Goal: Task Accomplishment & Management: Use online tool/utility

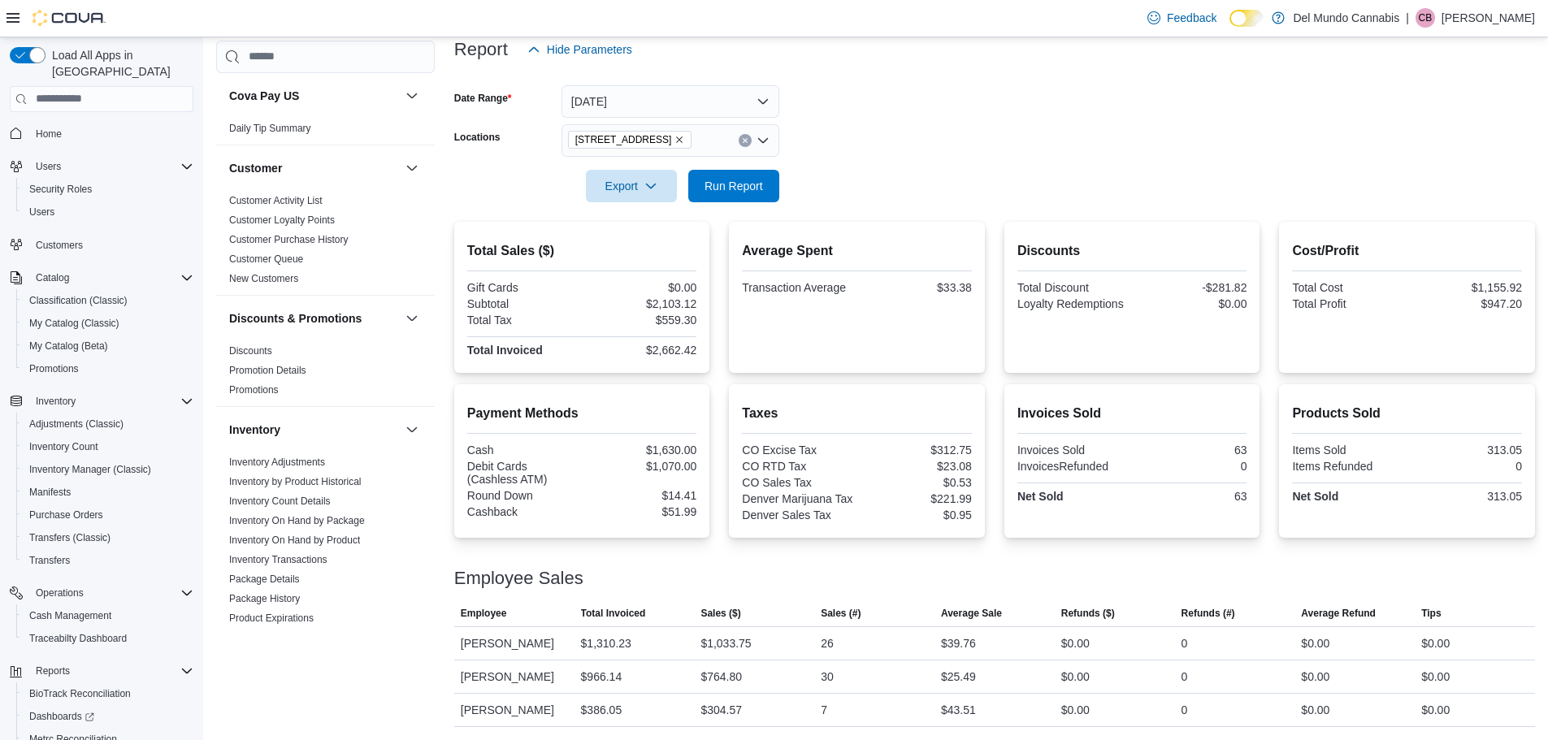
scroll to position [76, 0]
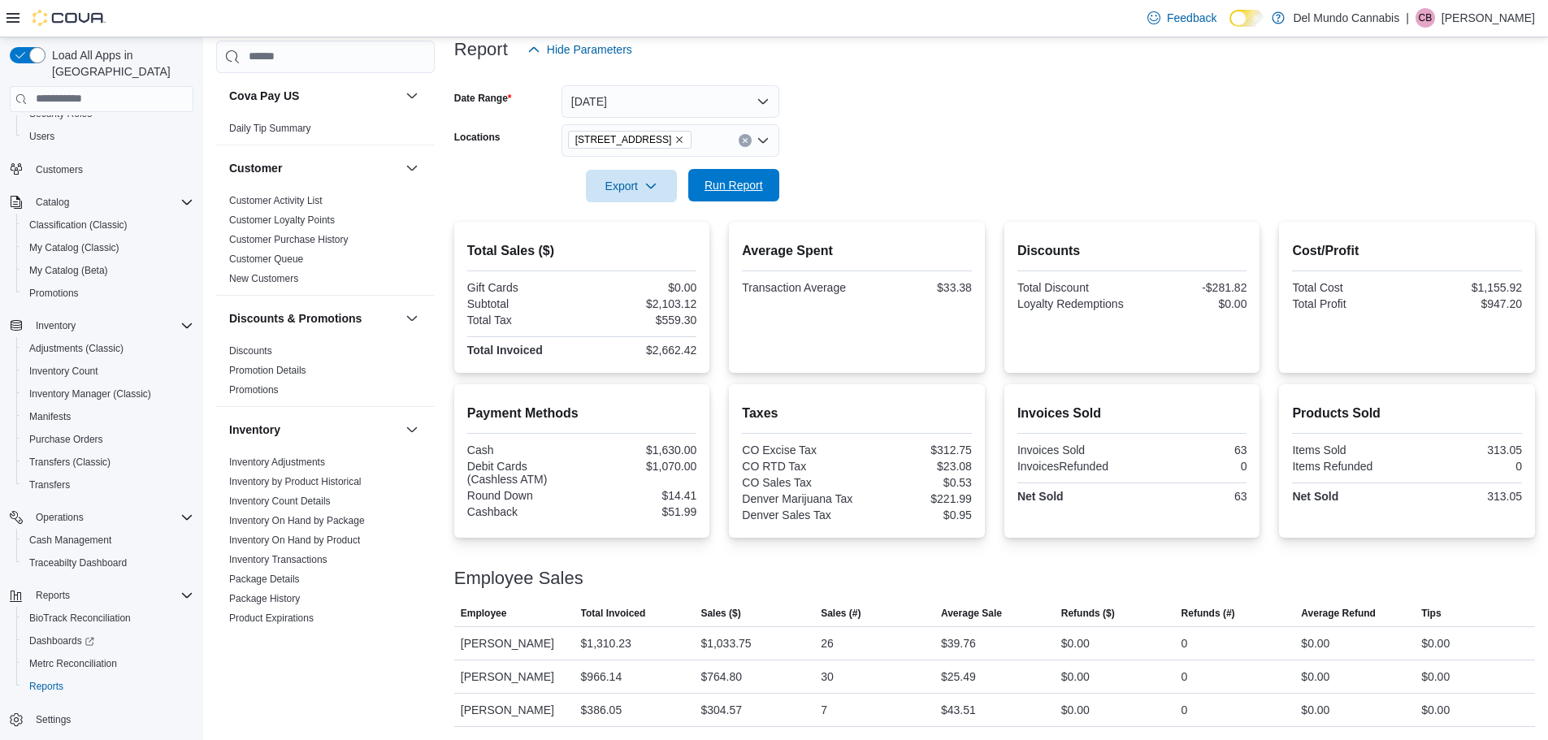
click at [764, 184] on span "Run Report" at bounding box center [734, 185] width 72 height 33
click at [675, 137] on icon "Remove 2394 S Broadway from selection in this group" at bounding box center [680, 140] width 10 height 10
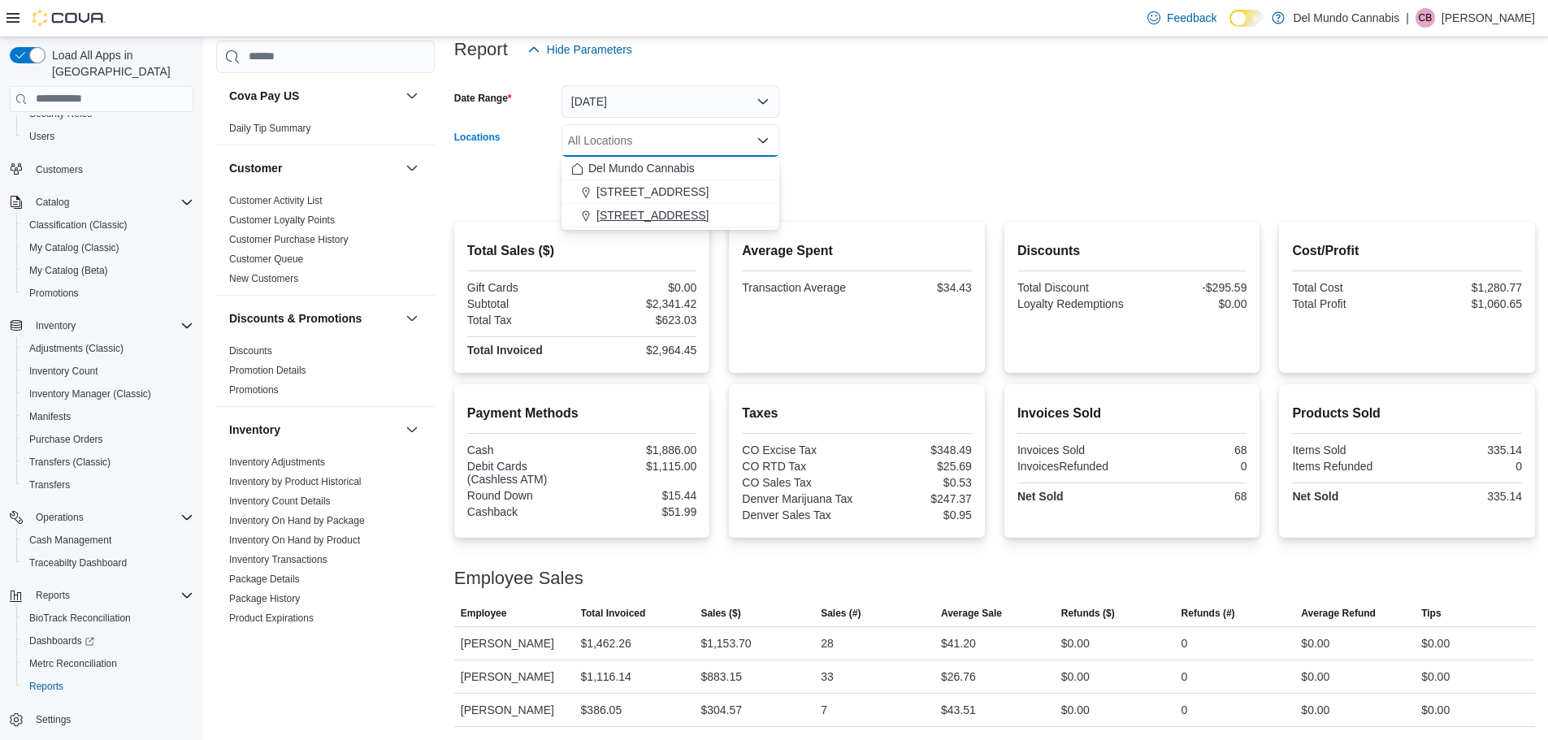
click at [666, 215] on span "[STREET_ADDRESS]" at bounding box center [652, 215] width 112 height 16
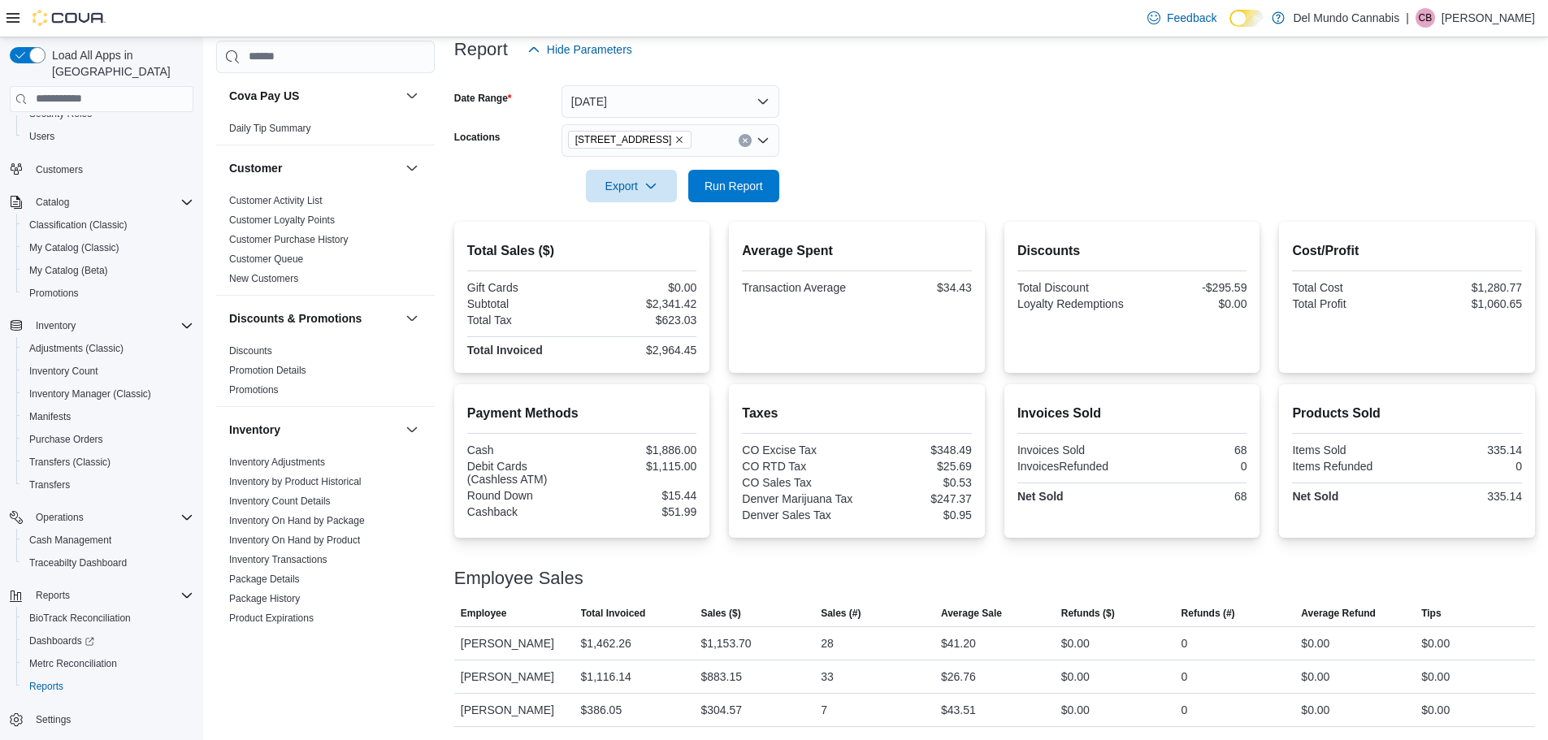
click at [895, 183] on form "Date Range [DATE] Locations [STREET_ADDRESS] Export Run Report" at bounding box center [994, 134] width 1081 height 137
click at [775, 189] on button "Run Report" at bounding box center [733, 185] width 91 height 33
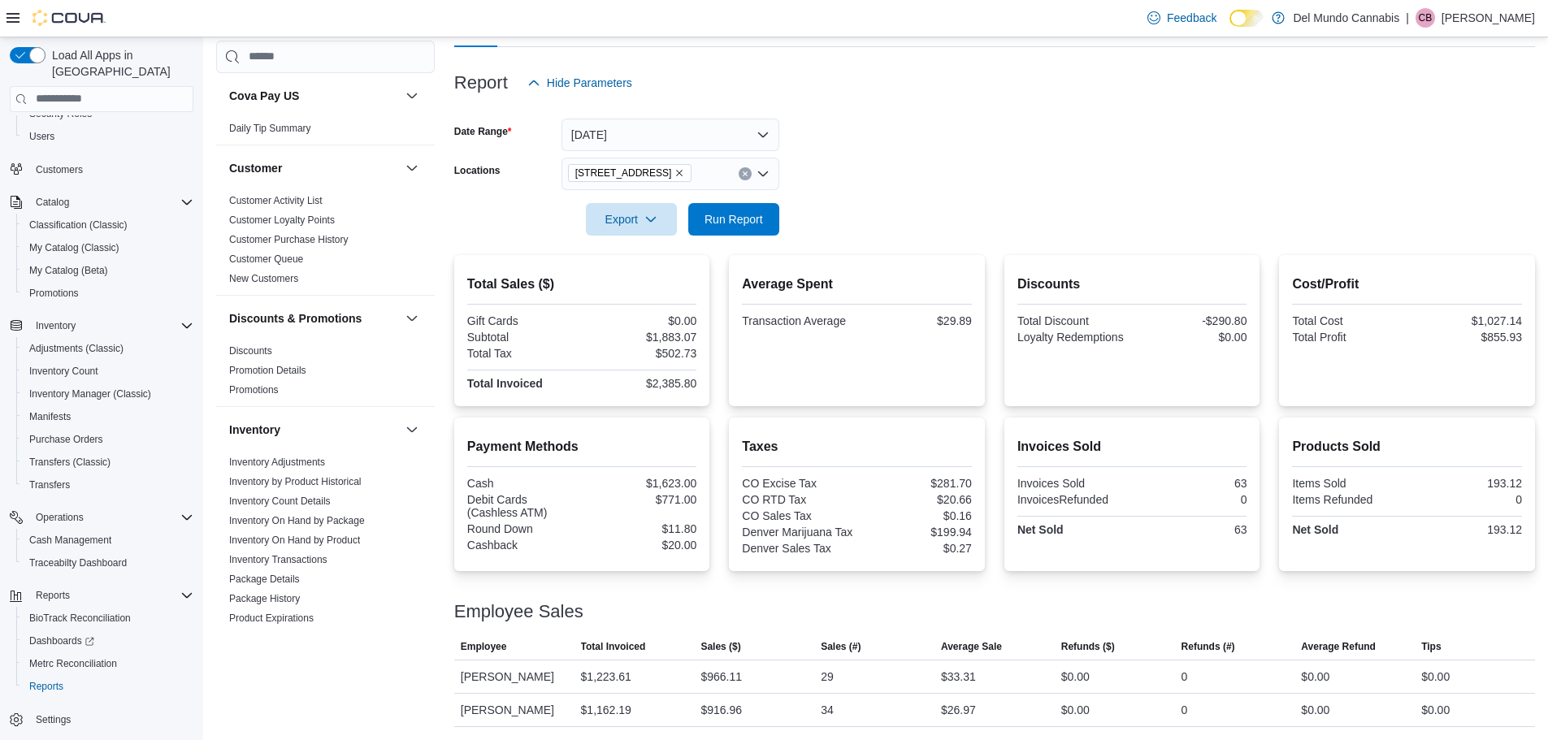
scroll to position [171, 0]
click at [675, 170] on icon "Remove 6302 E Colfax Ave from selection in this group" at bounding box center [680, 173] width 10 height 10
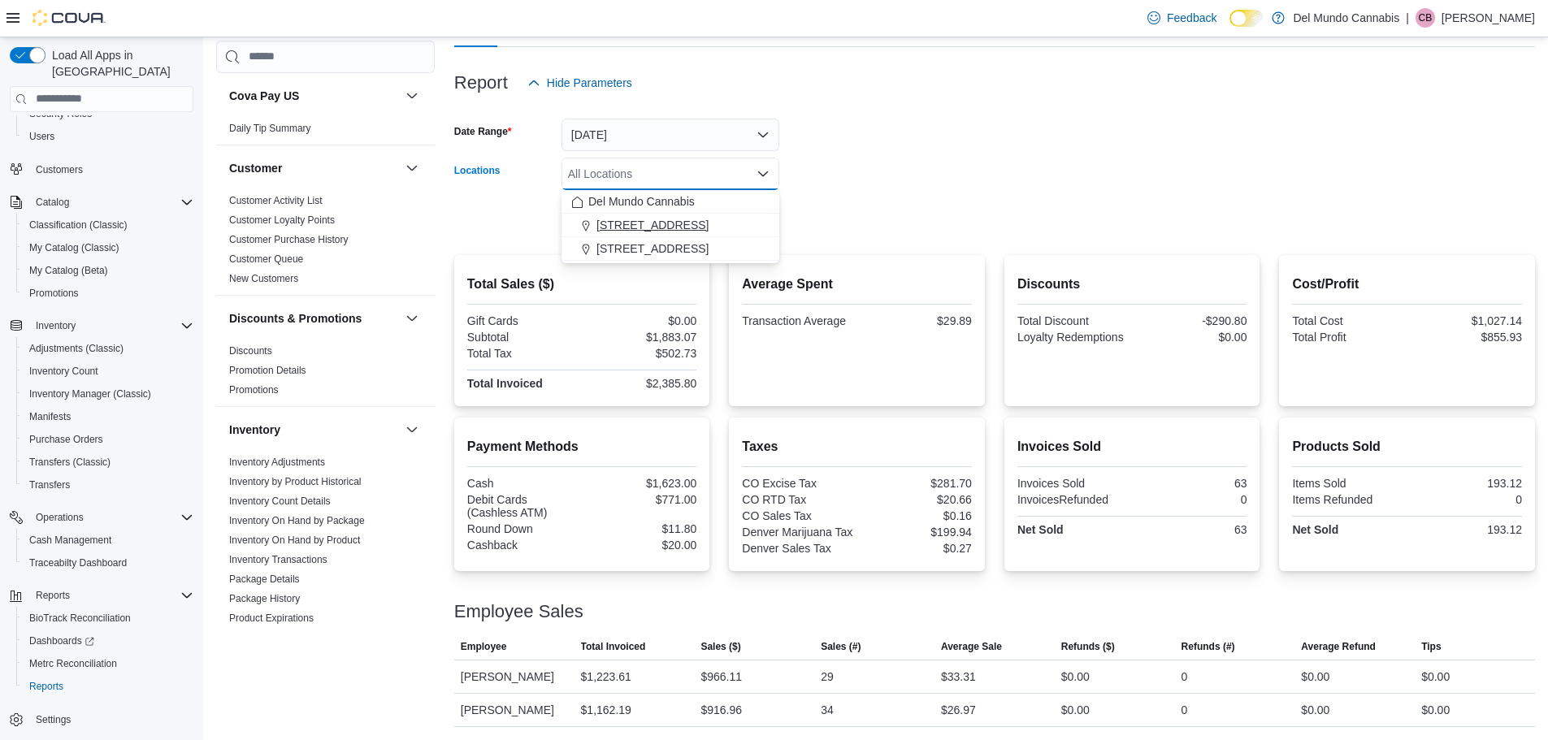
click at [660, 223] on span "[STREET_ADDRESS]" at bounding box center [652, 225] width 112 height 16
click at [825, 212] on form "Date Range [DATE] Locations [STREET_ADDRESS] Selected. [STREET_ADDRESS]. Press …" at bounding box center [994, 167] width 1081 height 137
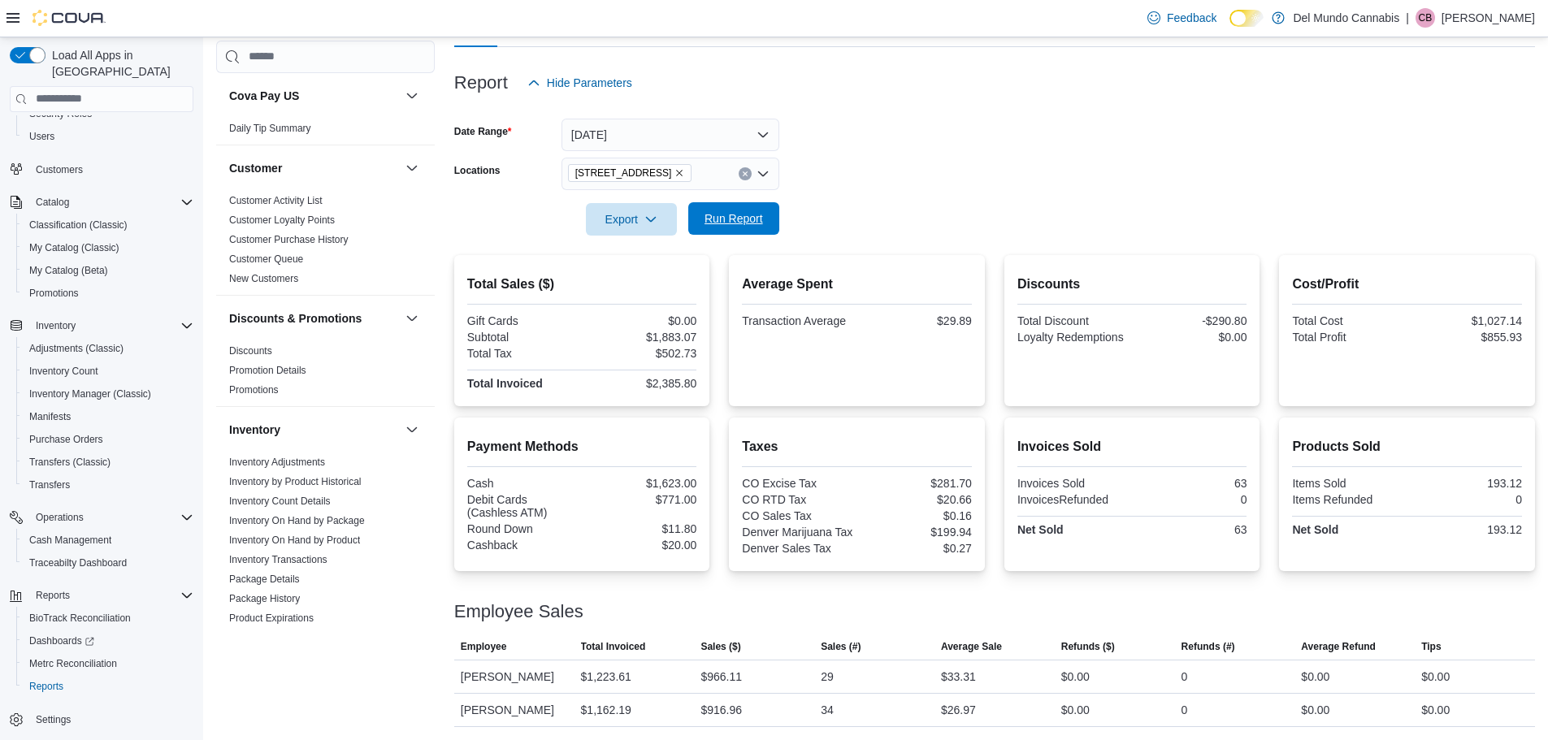
click at [742, 214] on span "Run Report" at bounding box center [734, 218] width 59 height 16
click at [675, 171] on icon "Remove 2394 S Broadway from selection in this group" at bounding box center [680, 173] width 10 height 10
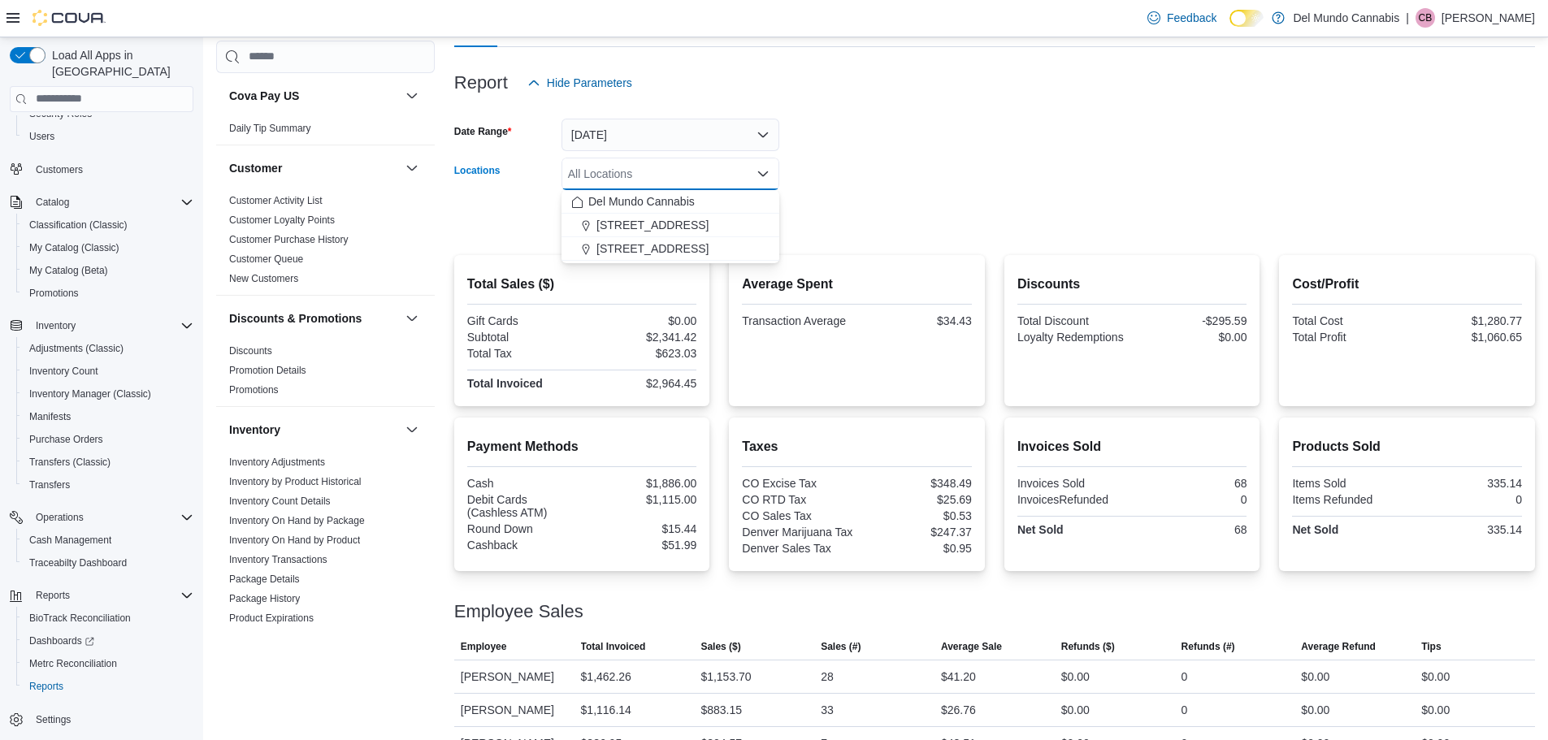
click at [890, 170] on form "Date Range [DATE] Locations All Locations Combo box. Selected. Combo box input.…" at bounding box center [994, 167] width 1081 height 137
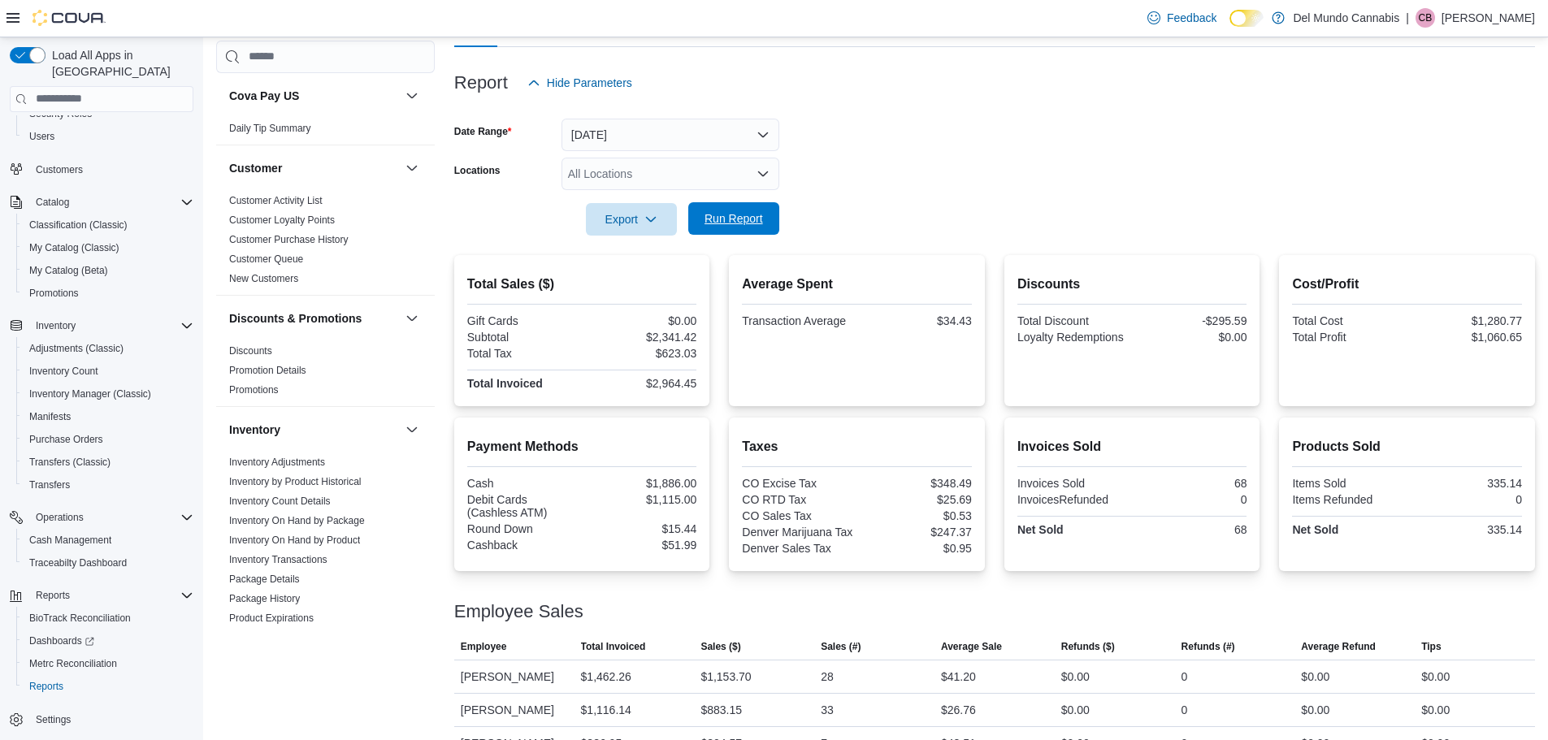
click at [774, 204] on button "Run Report" at bounding box center [733, 218] width 91 height 33
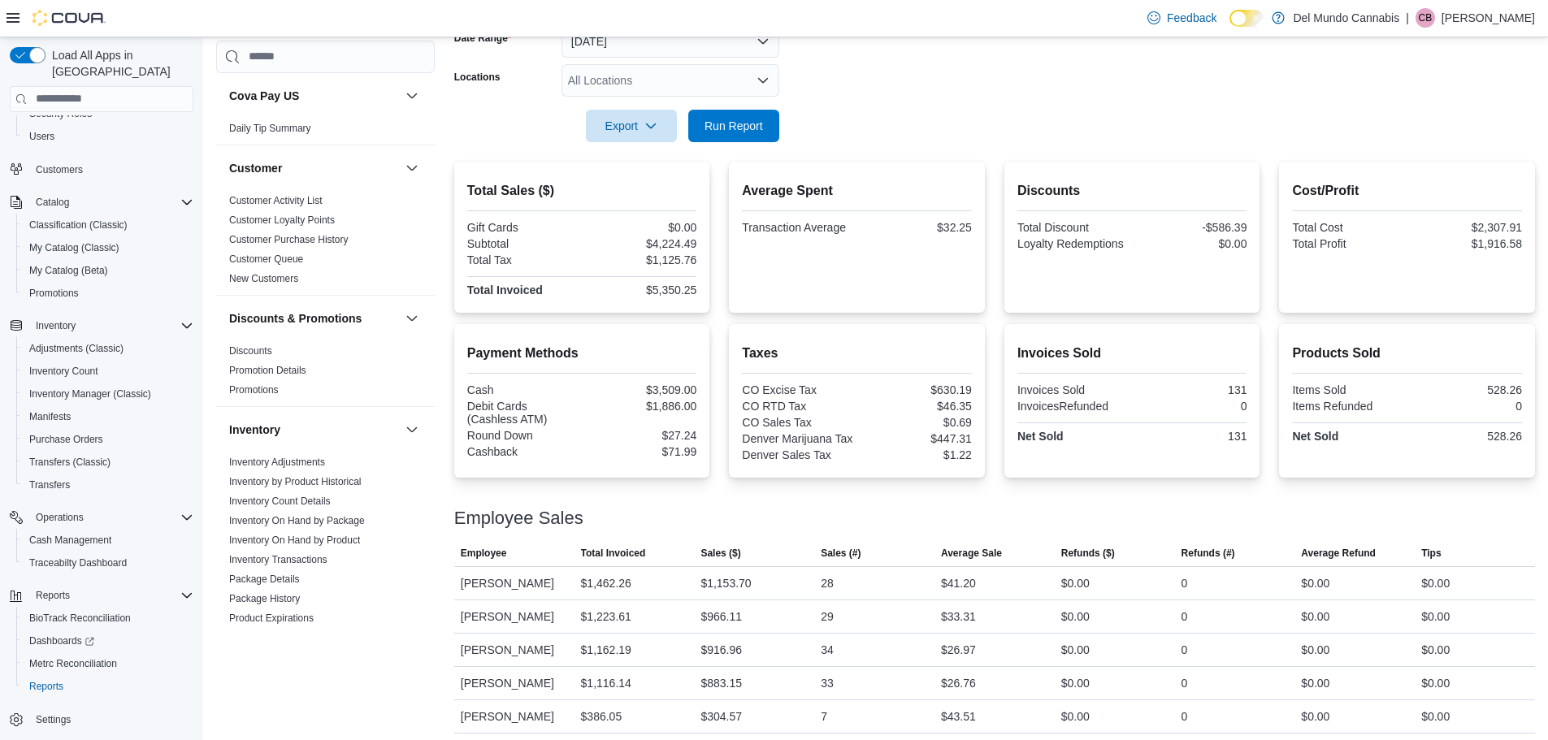
scroll to position [271, 0]
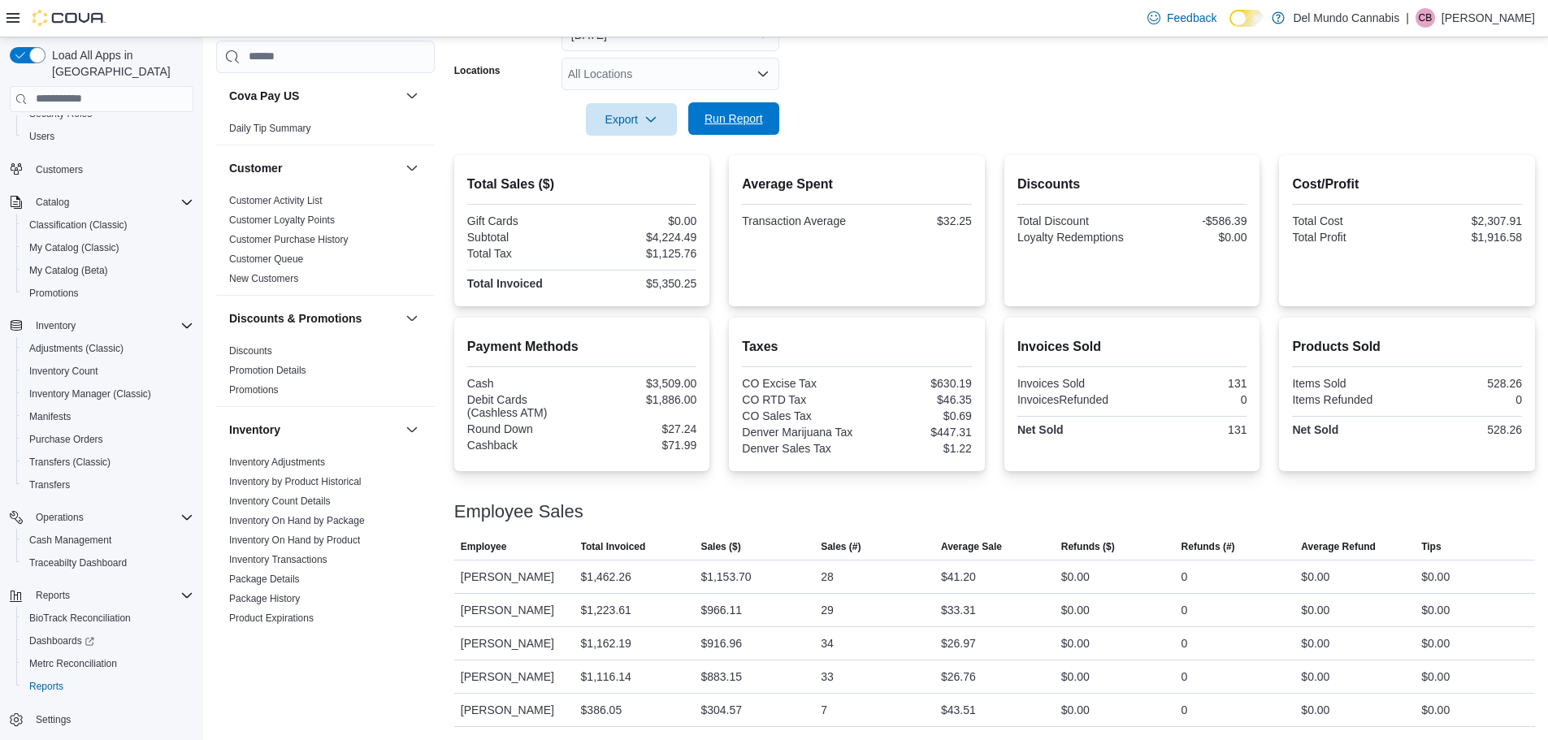
click at [740, 124] on span "Run Report" at bounding box center [734, 119] width 59 height 16
click at [643, 119] on span "Export" at bounding box center [632, 118] width 72 height 33
click at [946, 124] on form "Date Range [DATE] Locations All Locations Export Run Report" at bounding box center [994, 67] width 1081 height 137
click at [693, 55] on form "Date Range [DATE] Locations All Locations Export Run Report" at bounding box center [994, 67] width 1081 height 137
click at [692, 72] on div "All Locations" at bounding box center [671, 74] width 218 height 33
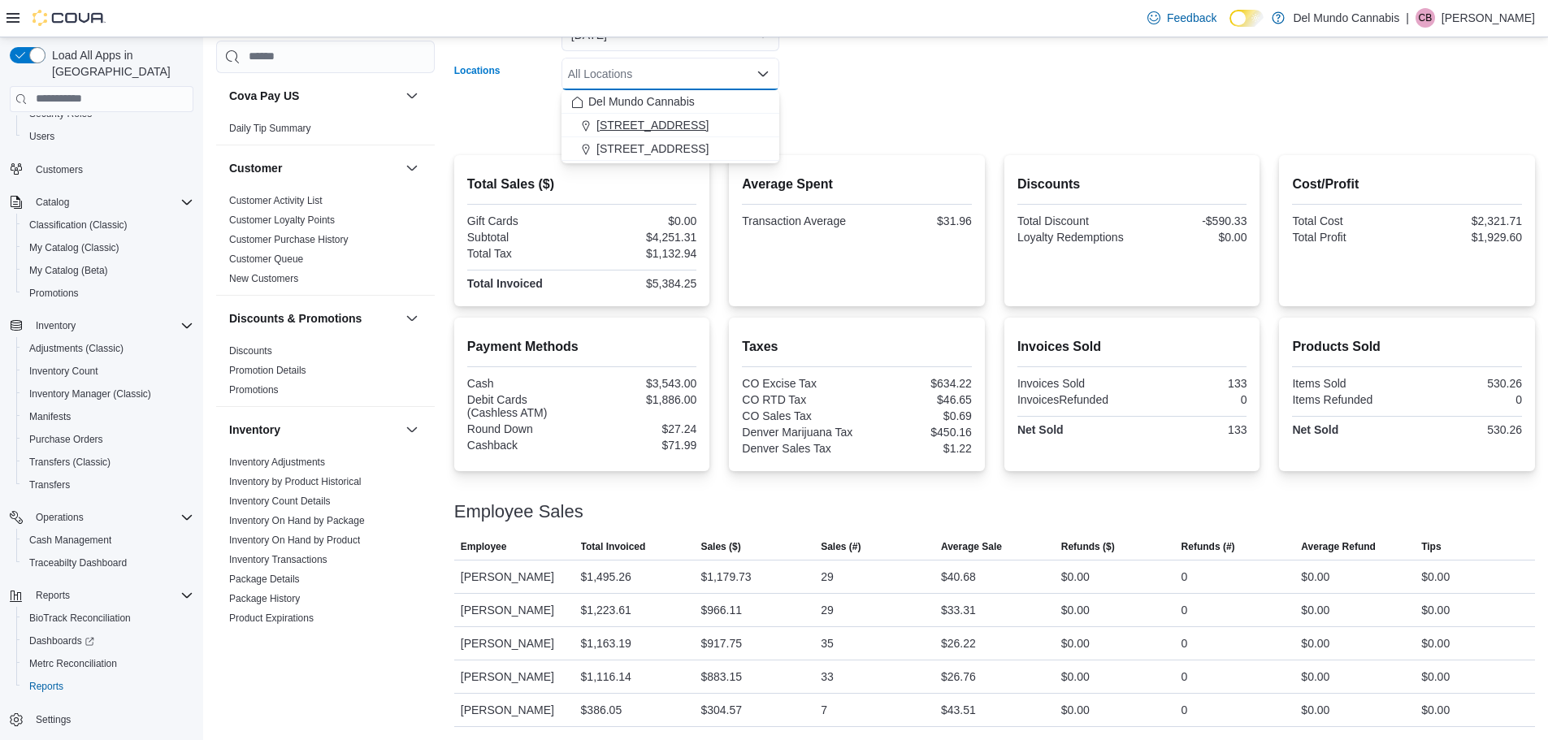
click at [676, 125] on span "[STREET_ADDRESS]" at bounding box center [652, 125] width 112 height 16
click at [978, 119] on form "Date Range [DATE] Locations [STREET_ADDRESS] Selected. [STREET_ADDRESS]. Press …" at bounding box center [994, 67] width 1081 height 137
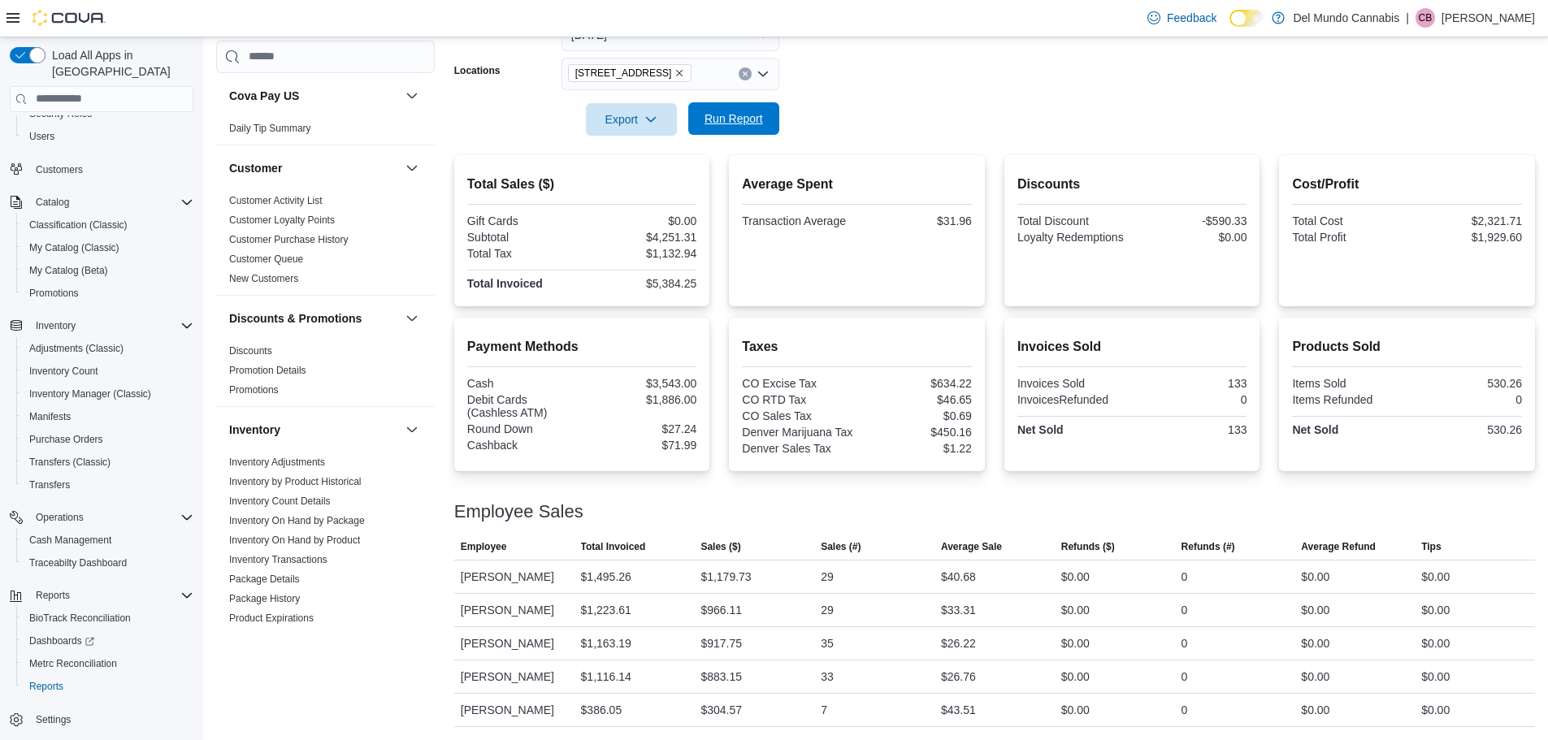
click at [762, 125] on span "Run Report" at bounding box center [734, 119] width 59 height 16
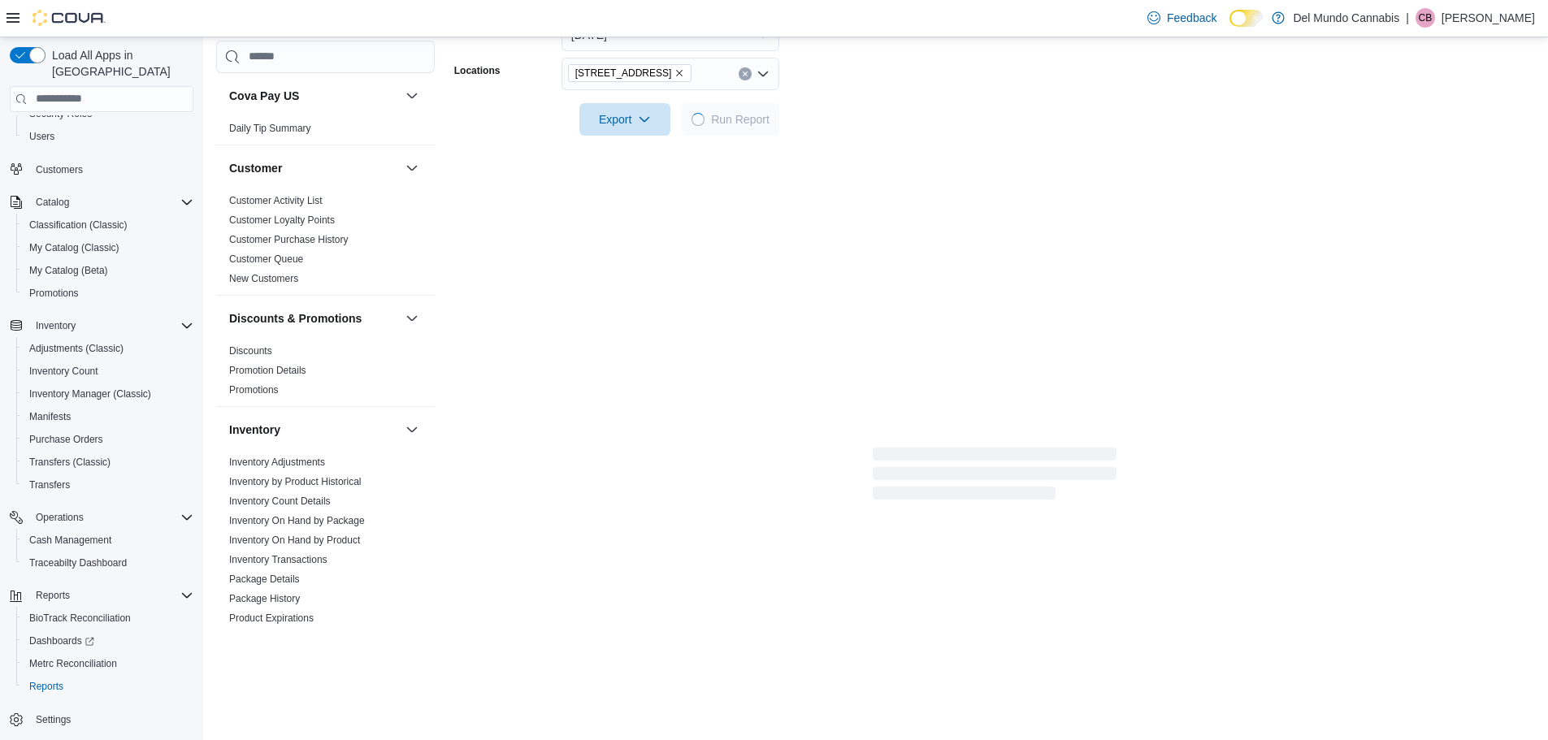
scroll to position [204, 0]
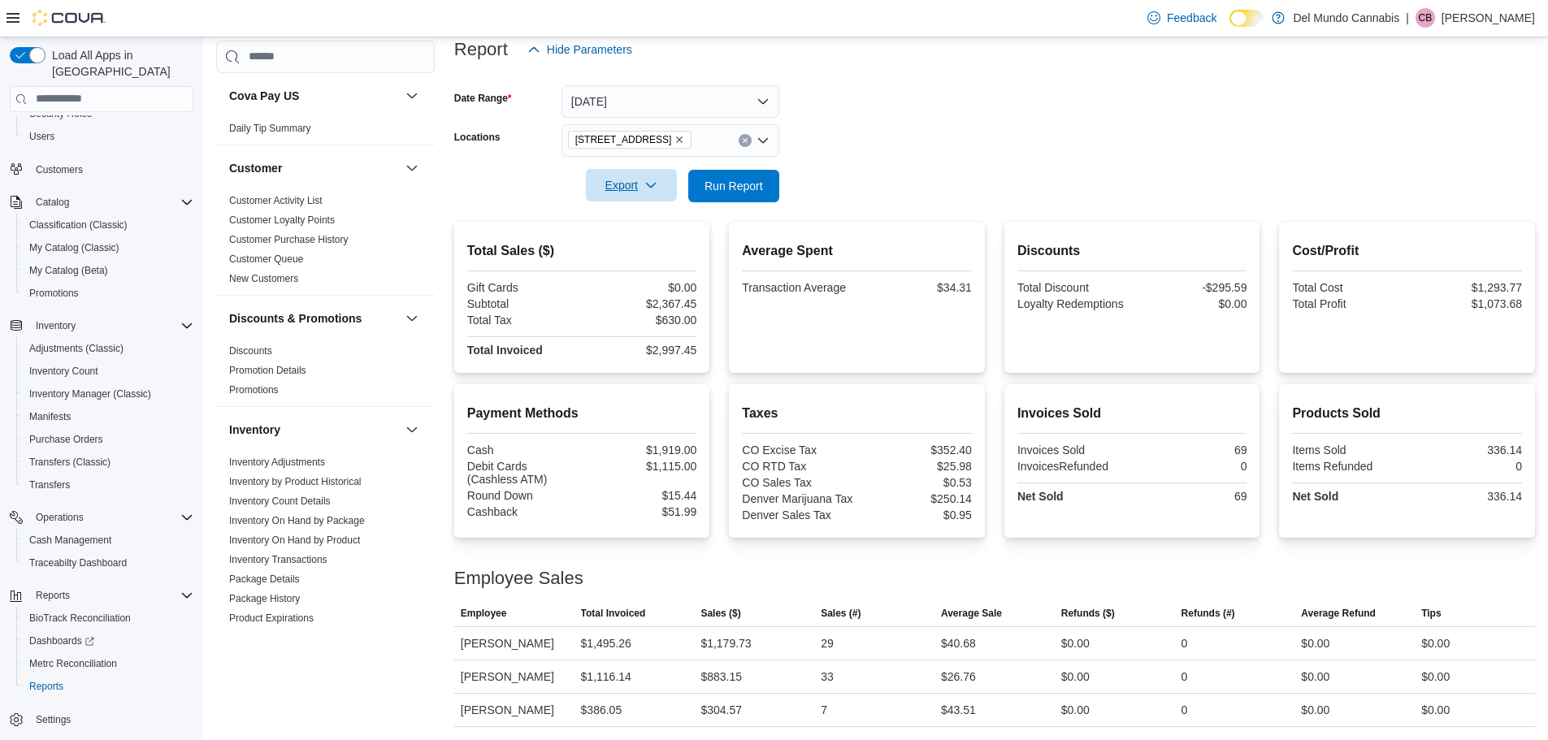
click at [633, 185] on span "Export" at bounding box center [632, 185] width 72 height 33
click at [635, 248] on span "Export to Pdf" at bounding box center [633, 251] width 73 height 13
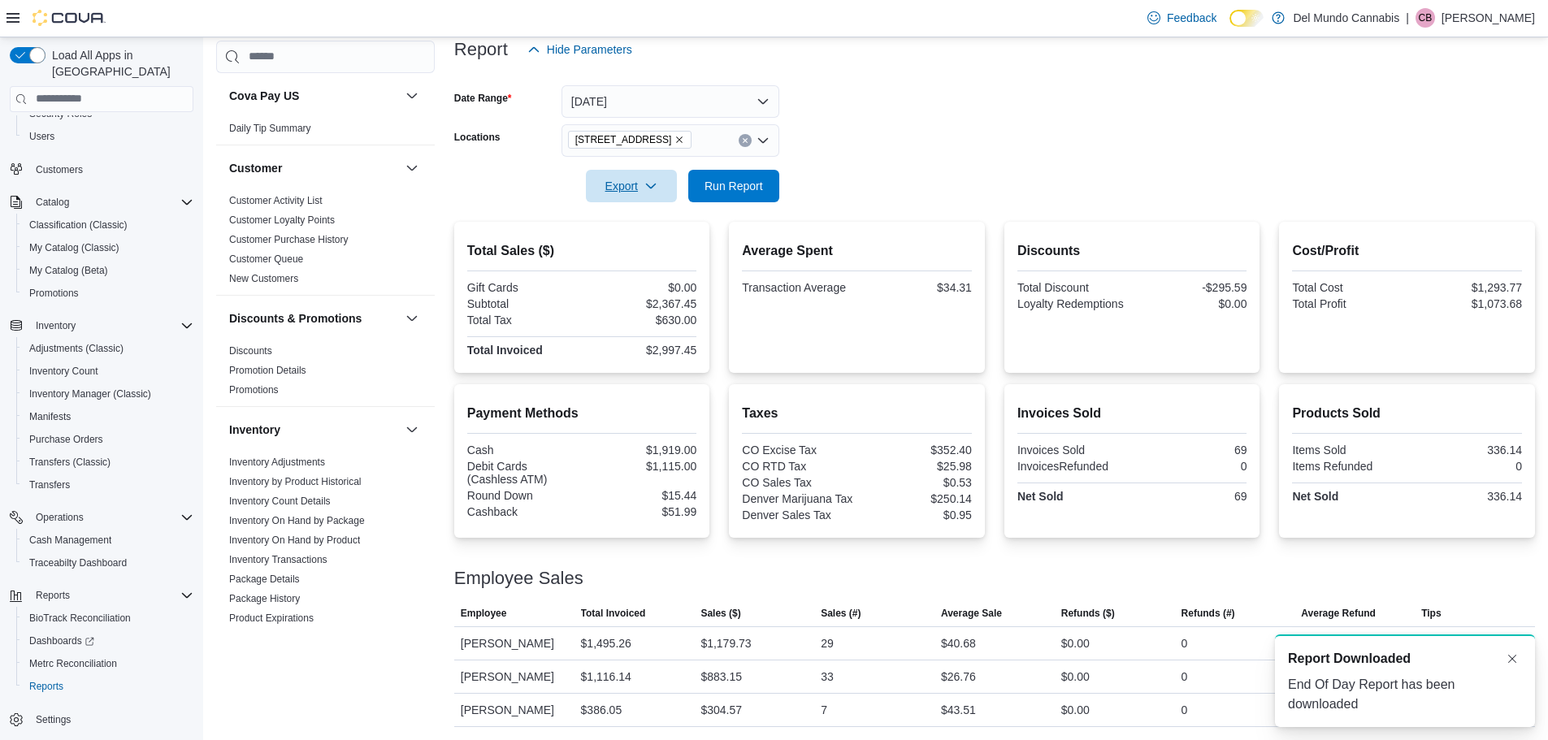
scroll to position [0, 0]
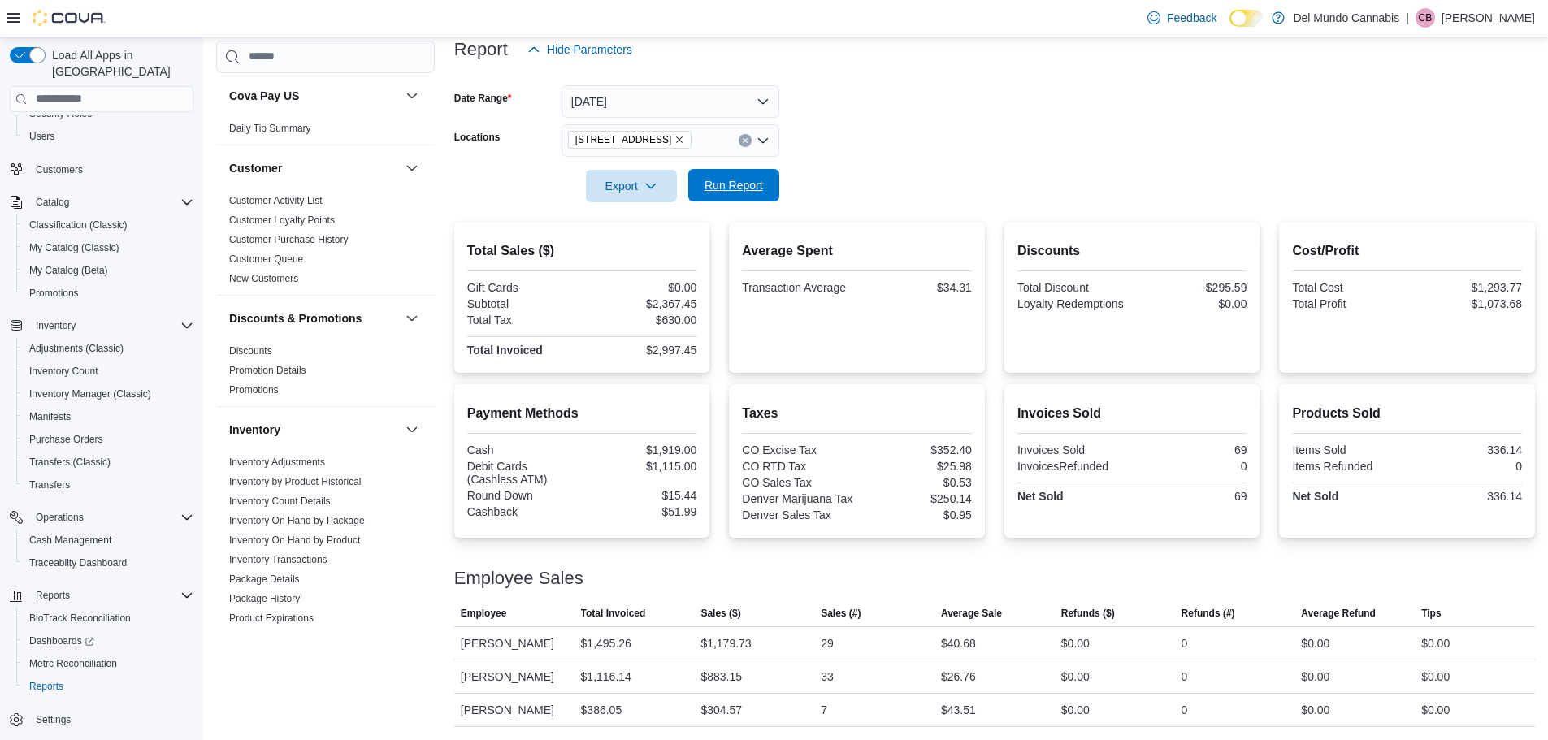
click at [729, 184] on span "Run Report" at bounding box center [734, 185] width 59 height 16
click at [635, 193] on span "Export" at bounding box center [632, 185] width 72 height 33
click at [635, 245] on span "Export to Pdf" at bounding box center [633, 251] width 73 height 13
